Goal: Information Seeking & Learning: Learn about a topic

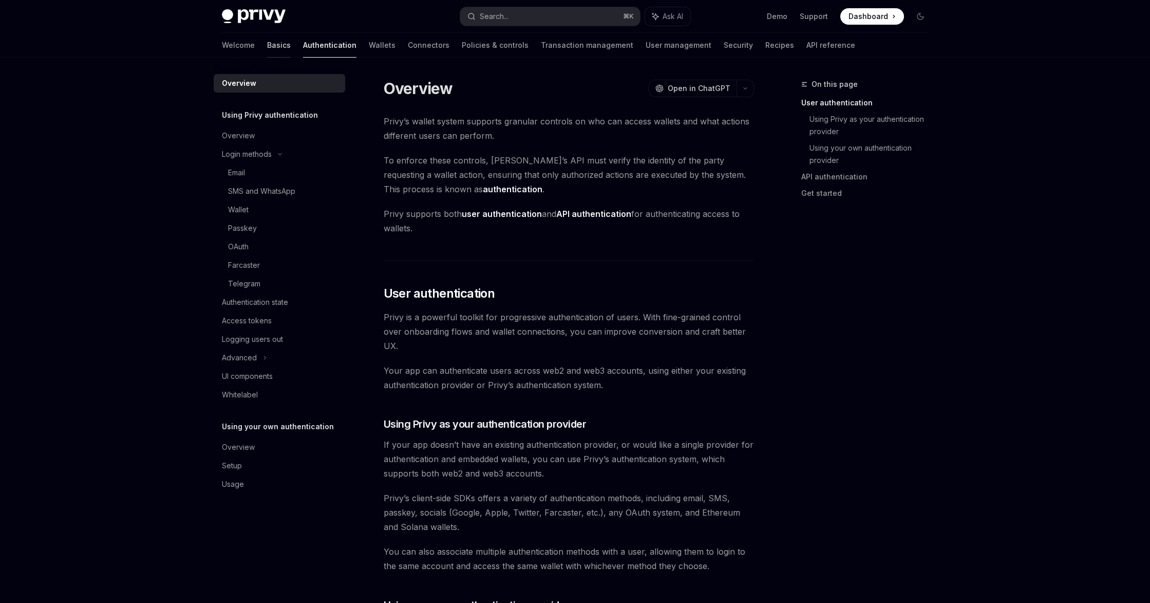
click at [267, 48] on link "Basics" at bounding box center [279, 45] width 24 height 25
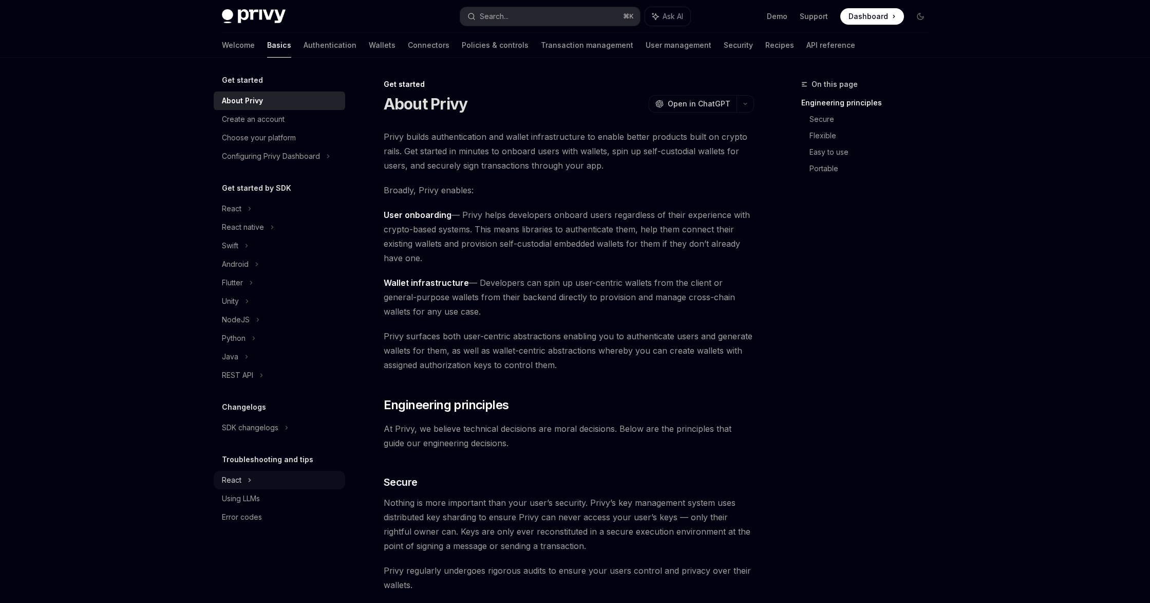
click at [245, 475] on div "React" at bounding box center [280, 480] width 132 height 18
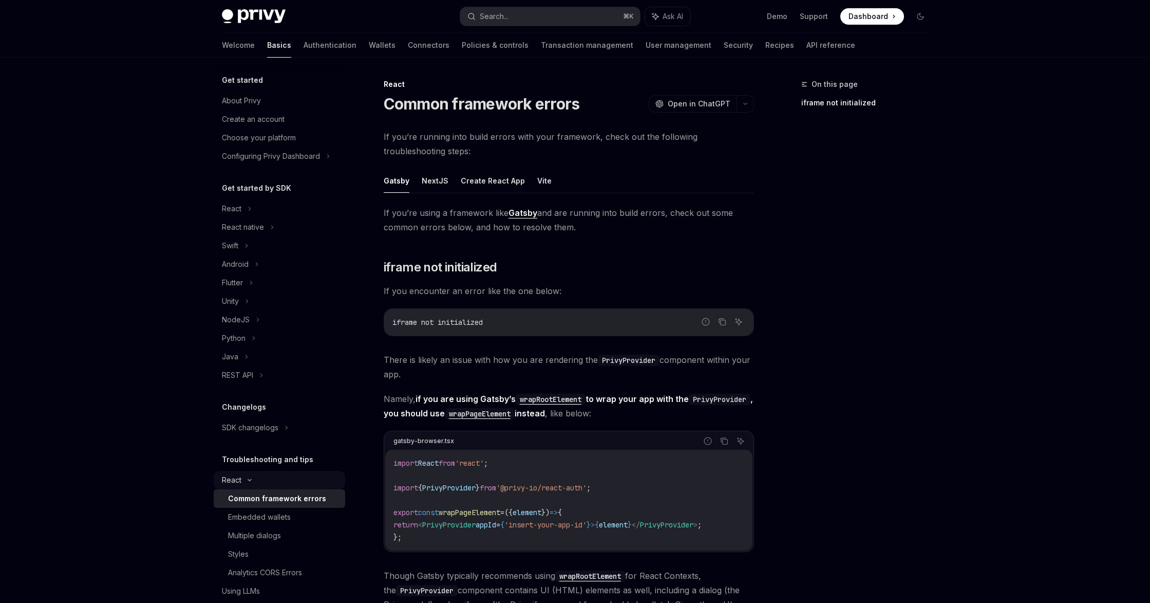
click at [245, 475] on div "React" at bounding box center [280, 480] width 132 height 18
click at [245, 499] on div "Using LLMs" at bounding box center [241, 498] width 38 height 12
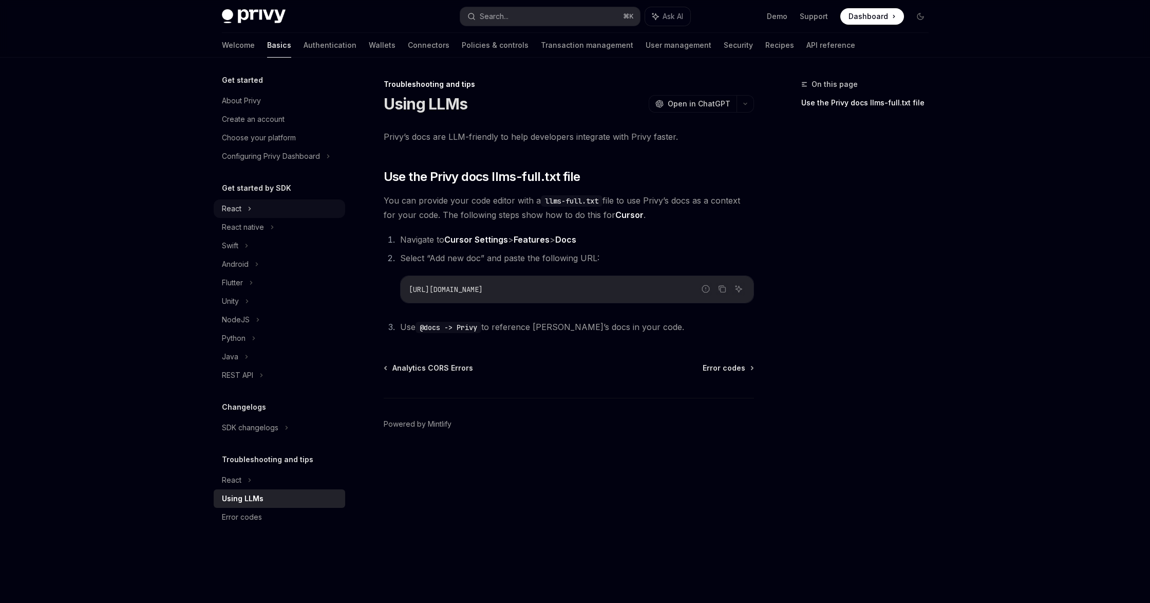
click at [255, 210] on div "React" at bounding box center [280, 208] width 132 height 18
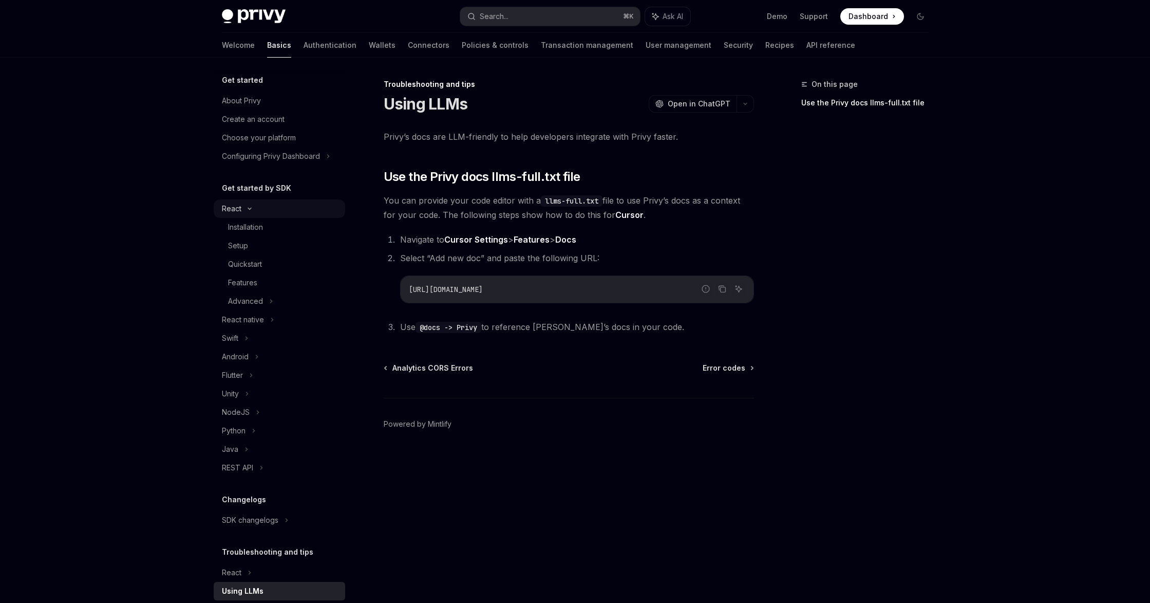
type textarea "*"
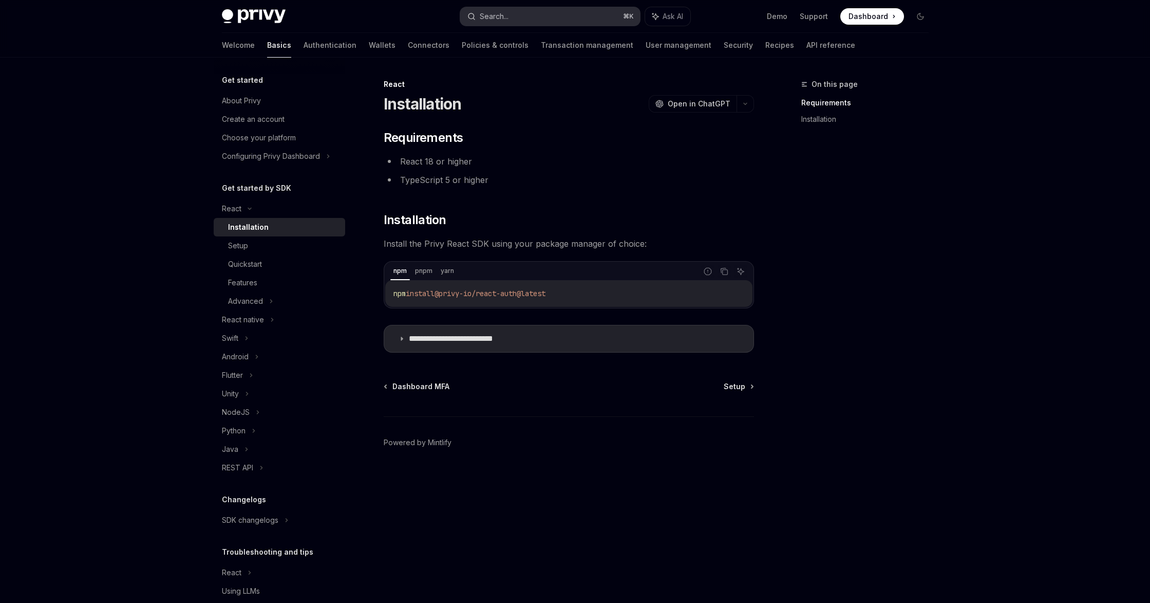
click at [510, 11] on button "Search... ⌘ K" at bounding box center [550, 16] width 180 height 18
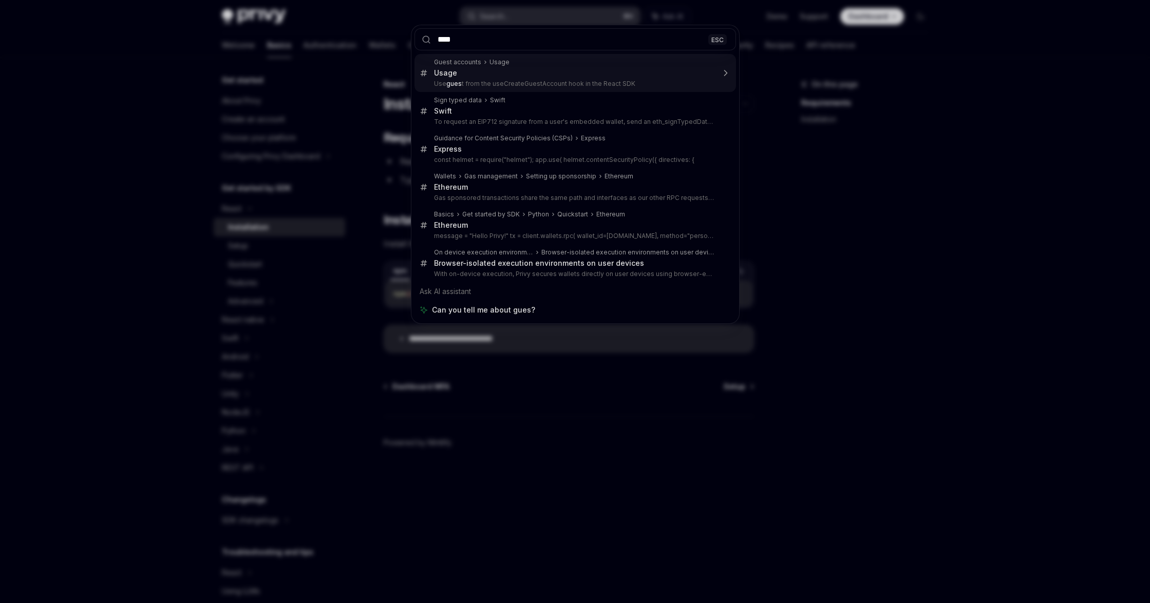
type input "*****"
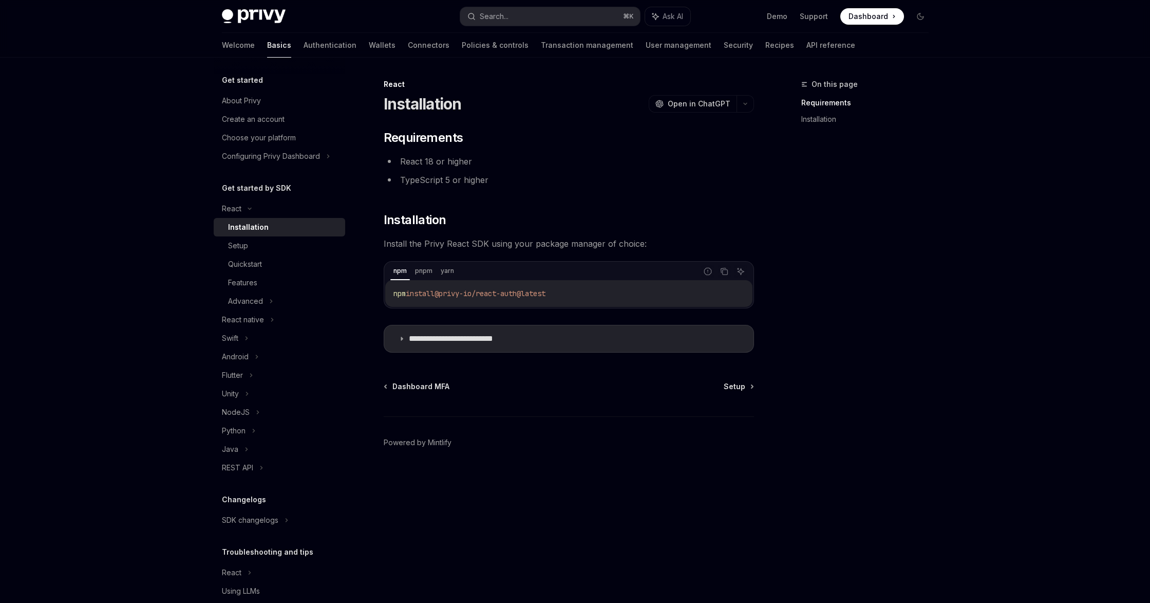
type textarea "*"
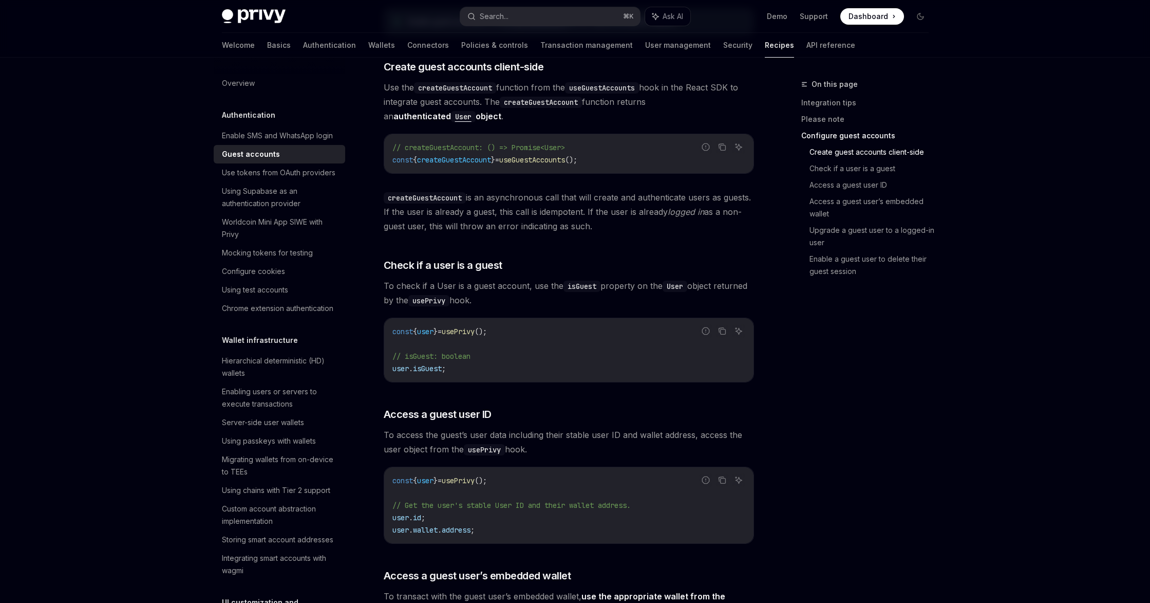
scroll to position [811, 0]
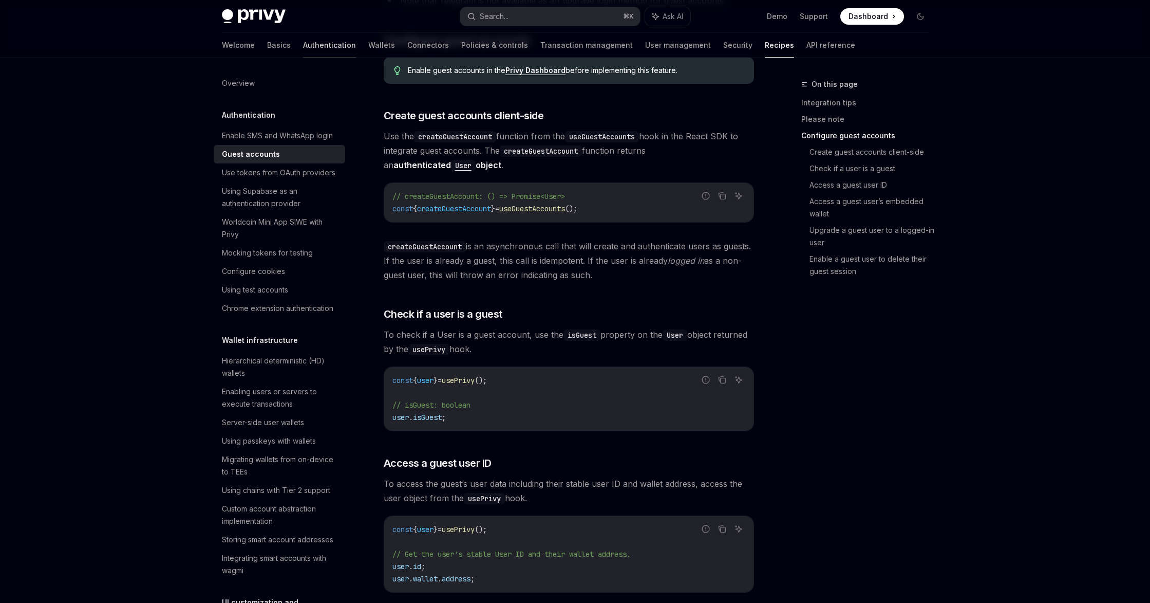
click at [303, 42] on link "Authentication" at bounding box center [329, 45] width 53 height 25
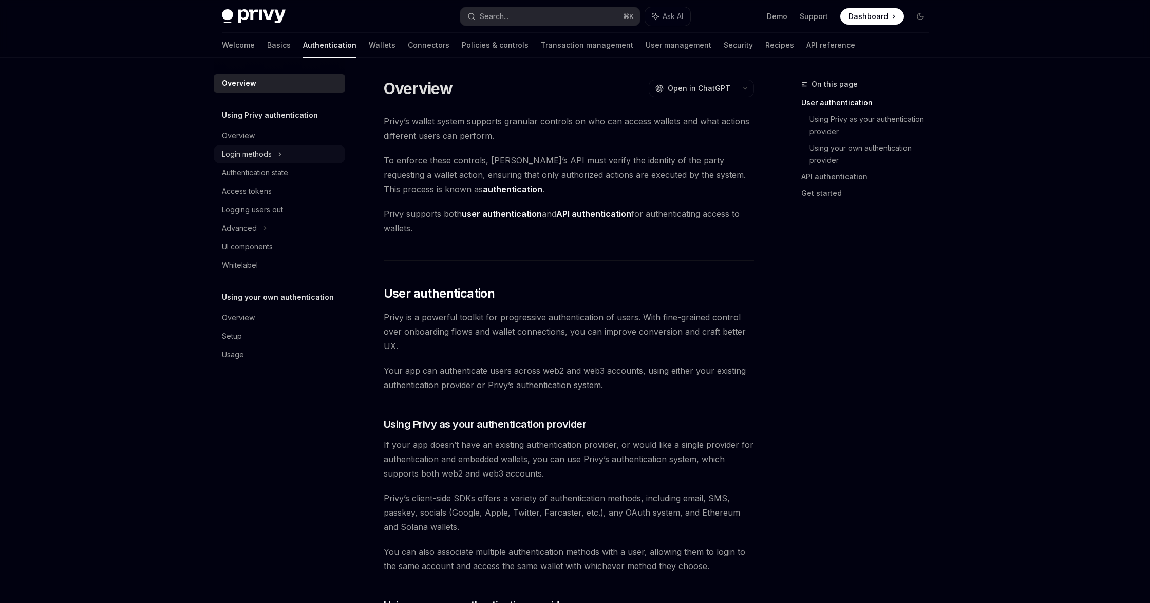
click at [274, 154] on div "Login methods" at bounding box center [280, 154] width 132 height 18
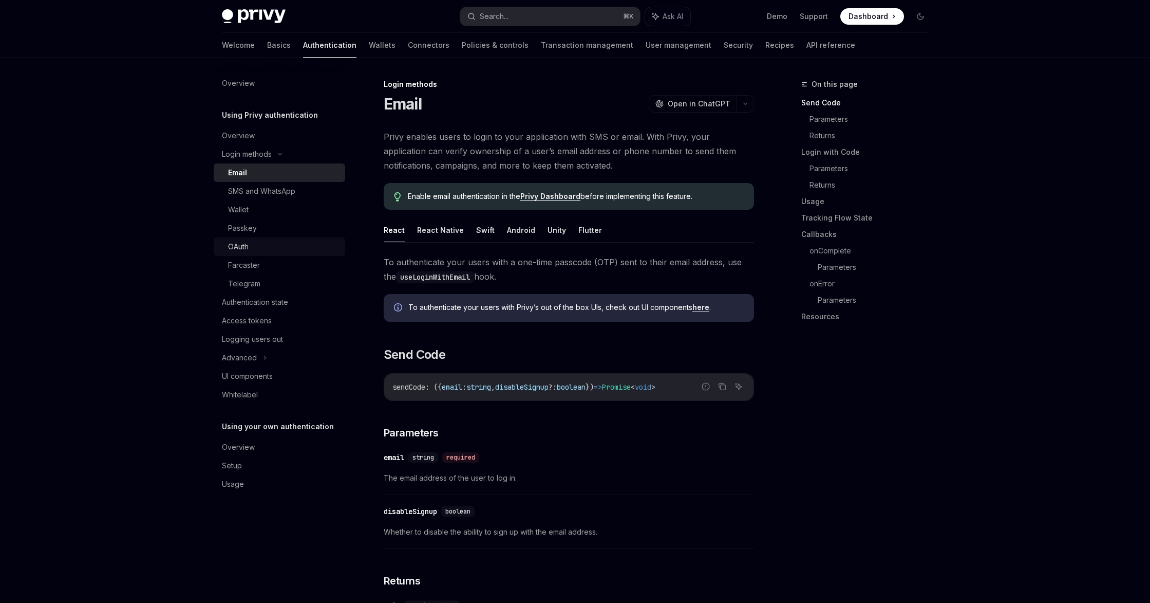
click at [254, 247] on div "OAuth" at bounding box center [283, 246] width 111 height 12
type textarea "*"
